Goal: Task Accomplishment & Management: Use online tool/utility

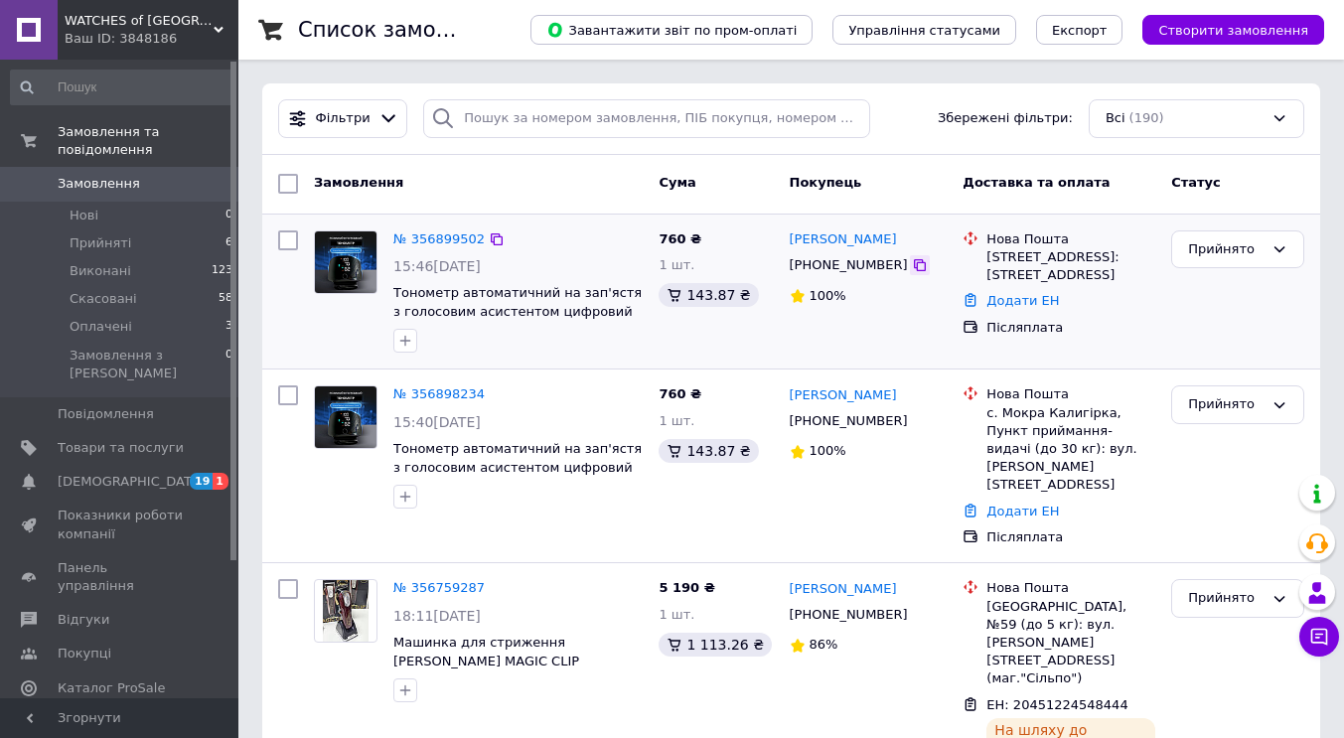
click at [912, 268] on icon at bounding box center [920, 265] width 16 height 16
drag, startPoint x: 908, startPoint y: 240, endPoint x: 845, endPoint y: 237, distance: 63.7
click at [845, 237] on div "[PERSON_NAME]" at bounding box center [869, 240] width 162 height 23
copy link "[PERSON_NAME]"
click at [1015, 303] on link "Додати ЕН" at bounding box center [1023, 300] width 73 height 15
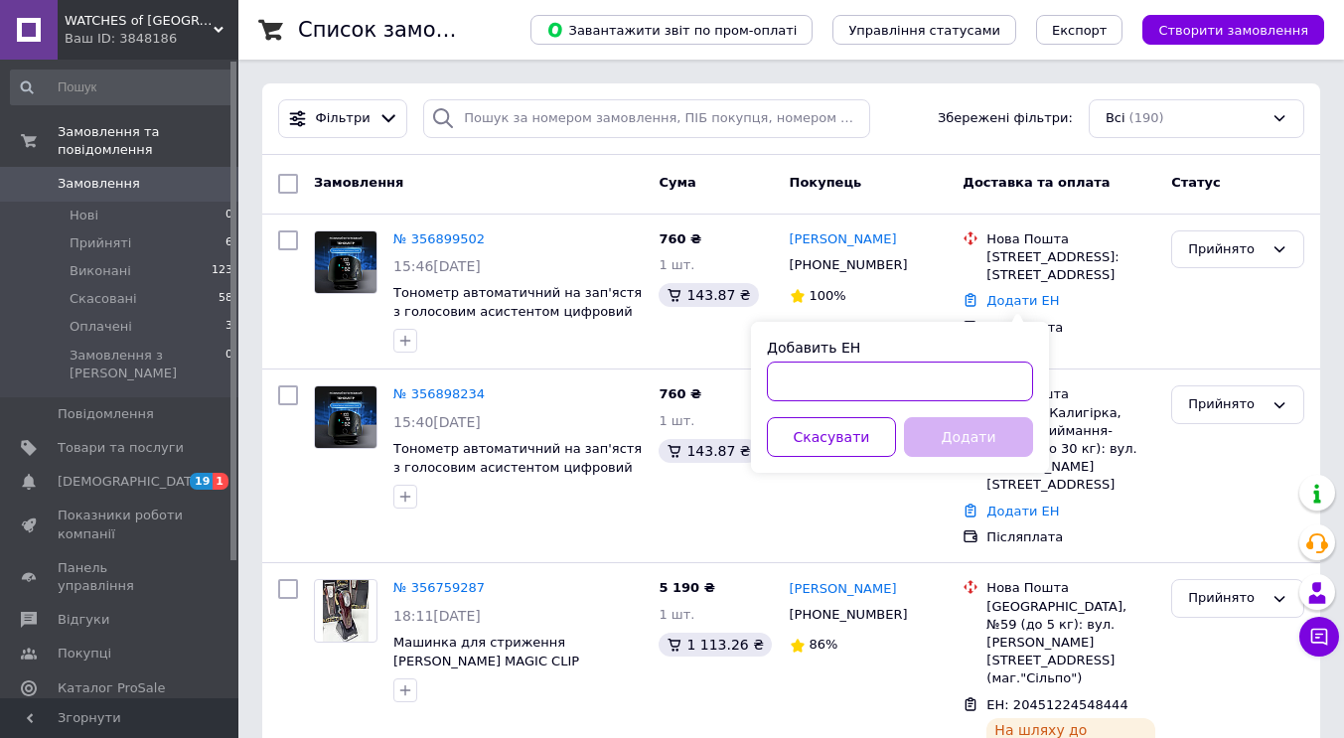
paste input "20451225224815"
type input "20451225224815"
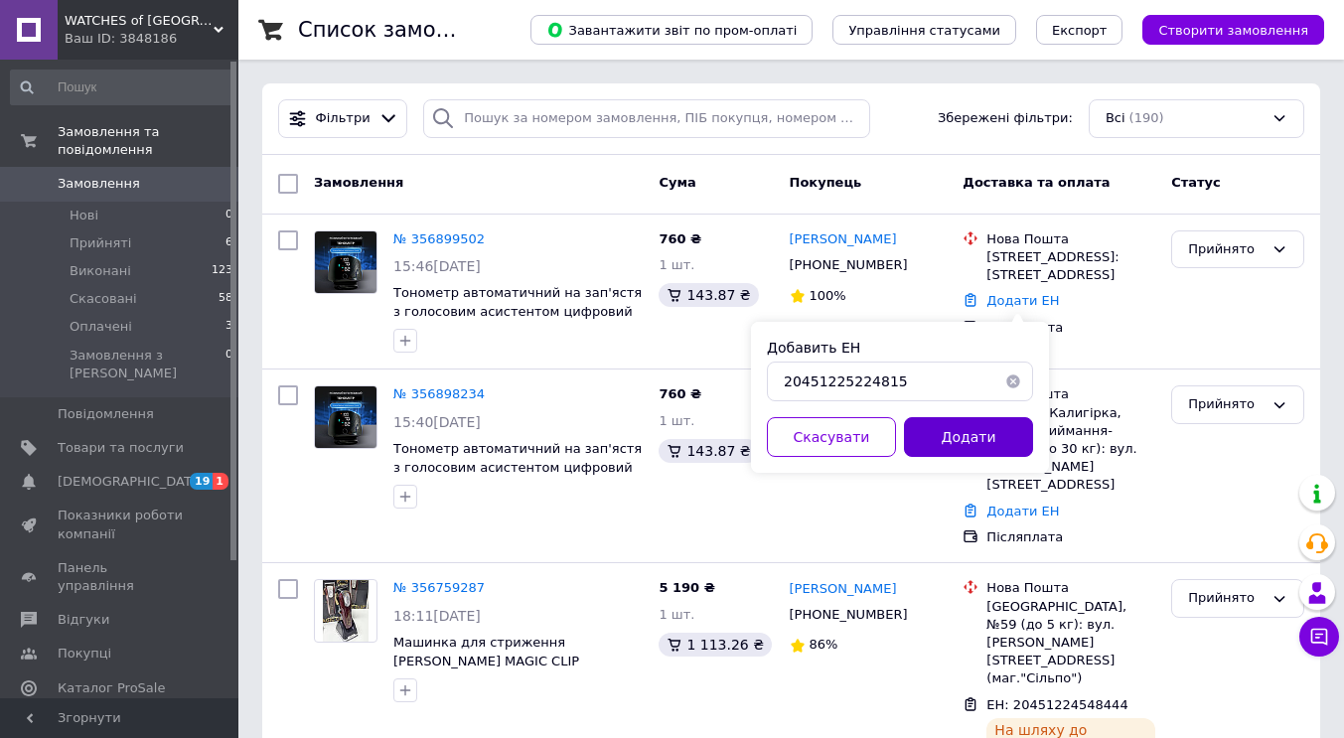
click at [991, 443] on button "Додати" at bounding box center [968, 437] width 129 height 40
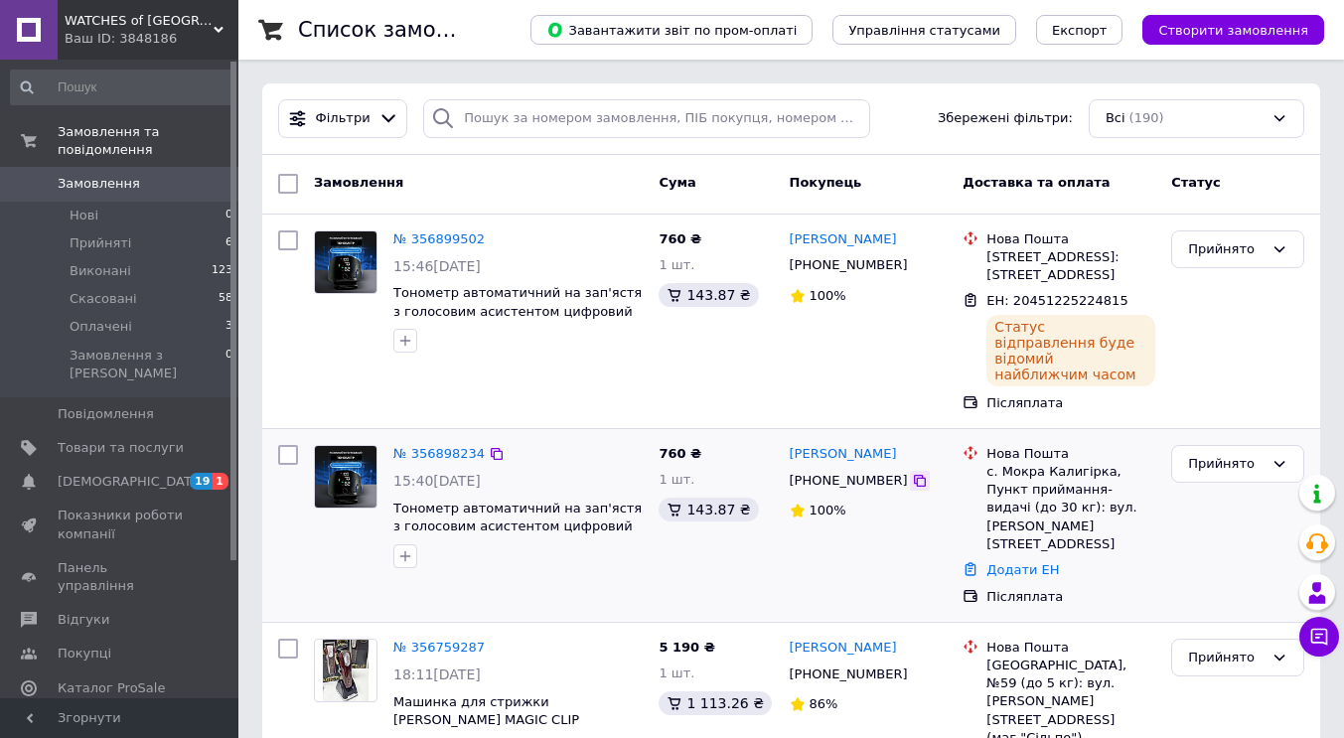
click at [912, 473] on icon at bounding box center [920, 481] width 16 height 16
click at [1039, 562] on link "Додати ЕН" at bounding box center [1023, 569] width 73 height 15
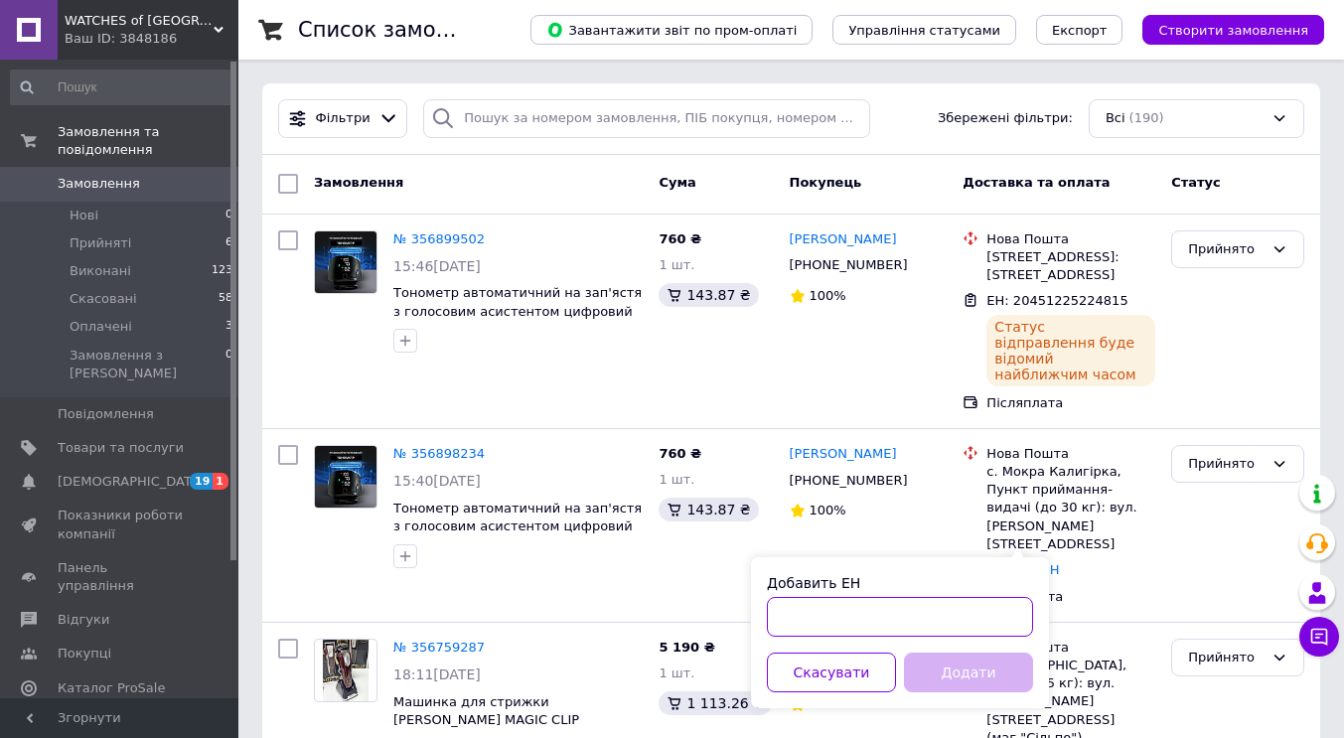
paste input "20451225228110"
type input "20451225228110"
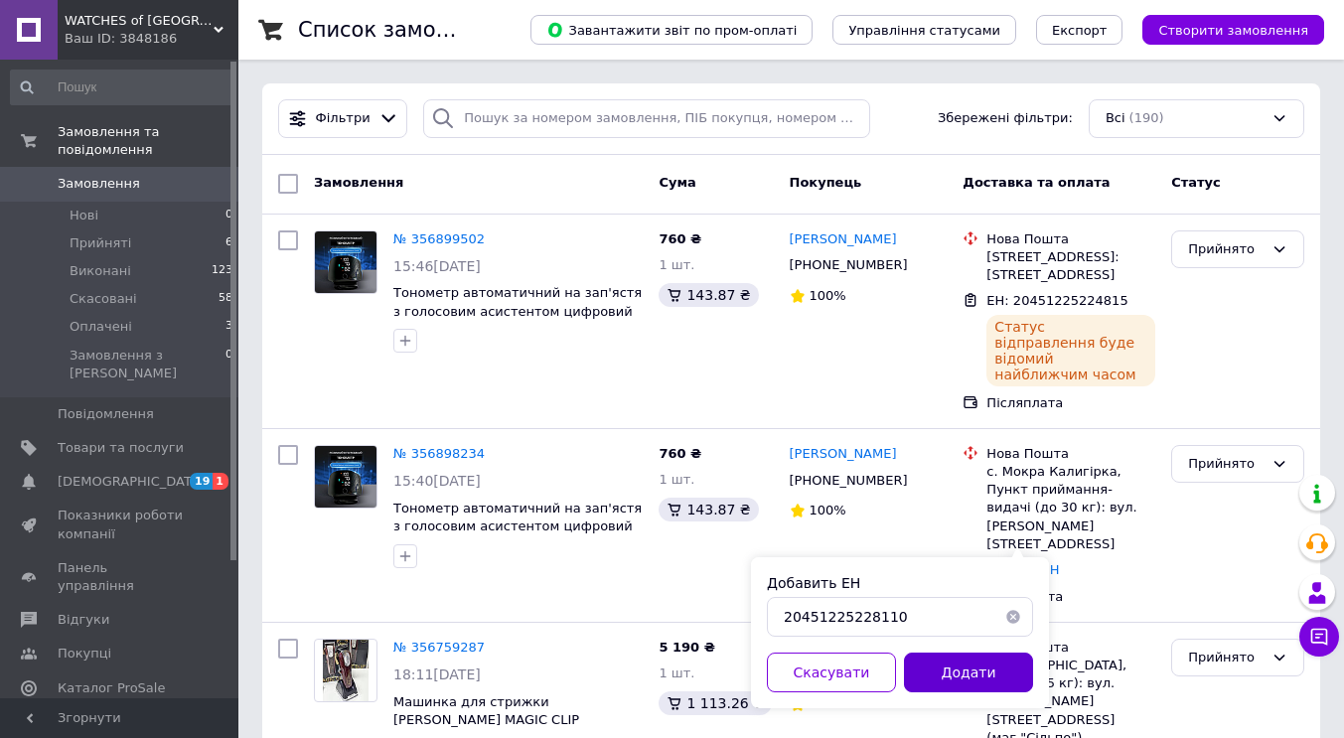
click at [965, 673] on button "Додати" at bounding box center [968, 673] width 129 height 40
